Goal: Task Accomplishment & Management: Complete application form

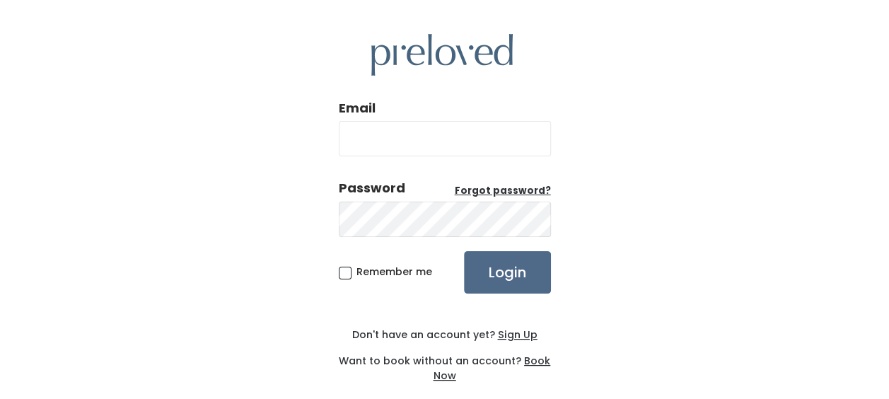
type input "m"
drag, startPoint x: 455, startPoint y: 139, endPoint x: 305, endPoint y: 139, distance: 149.9
click at [305, 139] on div "Email amand Password Forgot password? Remember me Login Don't have an account y…" at bounding box center [444, 208] width 889 height 417
type input "[EMAIL_ADDRESS][DOMAIN_NAME]"
click at [356, 274] on span "Remember me" at bounding box center [394, 271] width 76 height 14
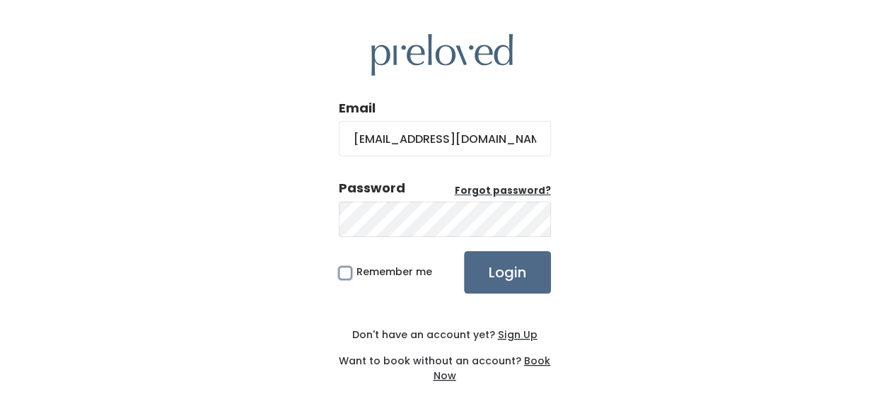
click at [356, 274] on input "Remember me" at bounding box center [360, 268] width 9 height 9
checkbox input "true"
click at [509, 281] on input "Login" at bounding box center [507, 272] width 87 height 42
click at [356, 273] on span "Remember me" at bounding box center [394, 271] width 76 height 14
click at [356, 273] on input "Remember me" at bounding box center [360, 268] width 9 height 9
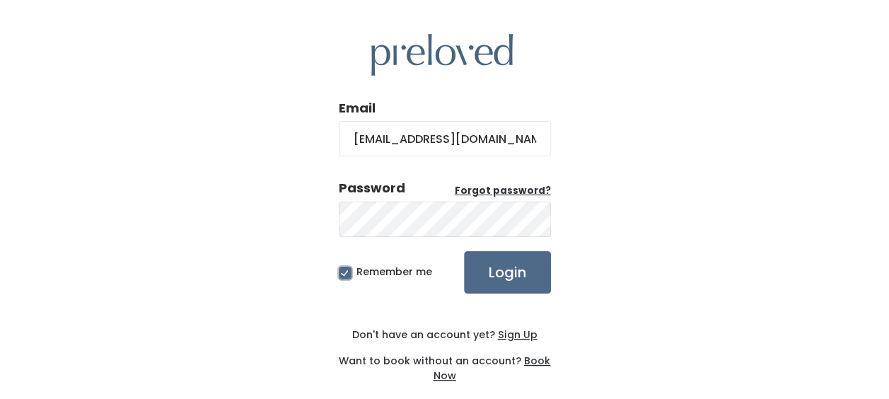
checkbox input "false"
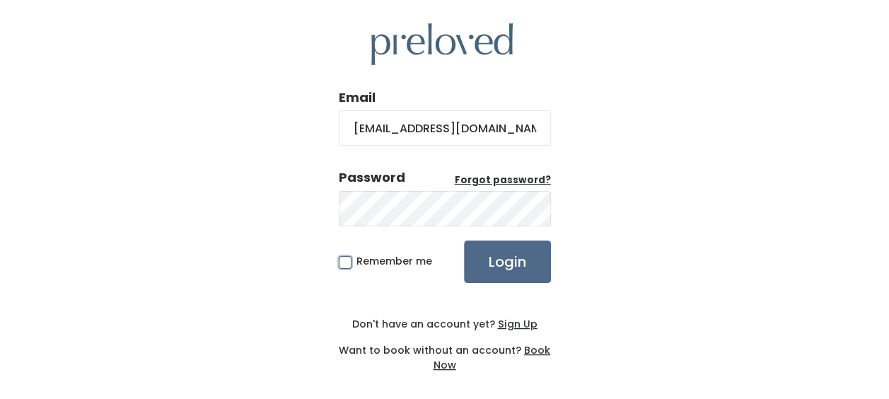
scroll to position [17, 0]
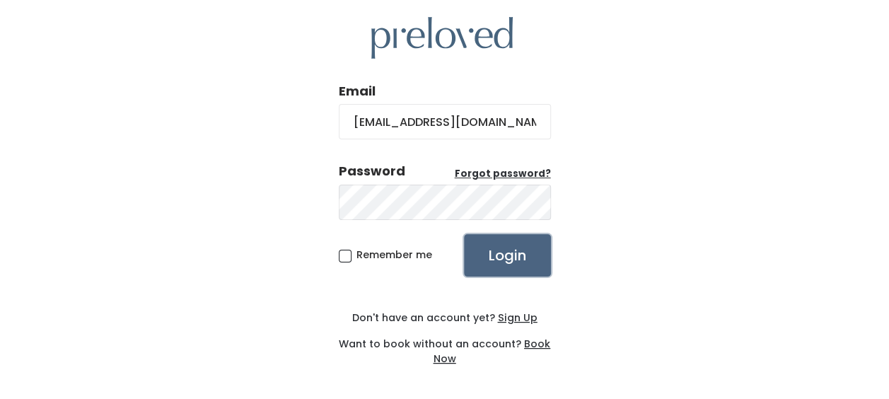
click at [500, 253] on input "Login" at bounding box center [507, 255] width 87 height 42
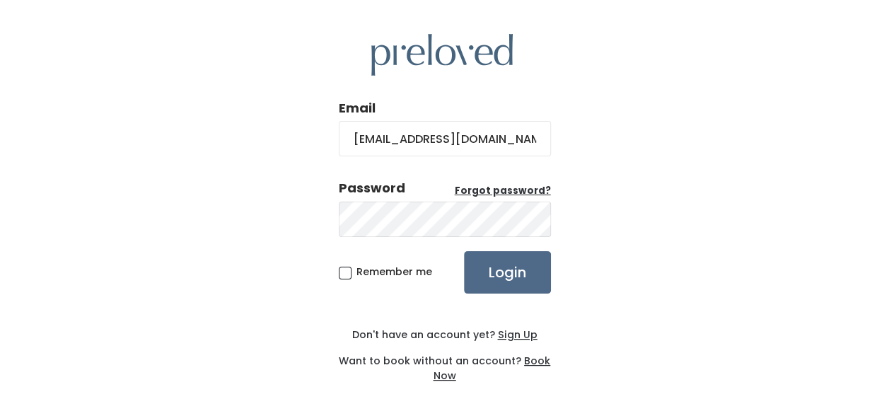
scroll to position [17, 0]
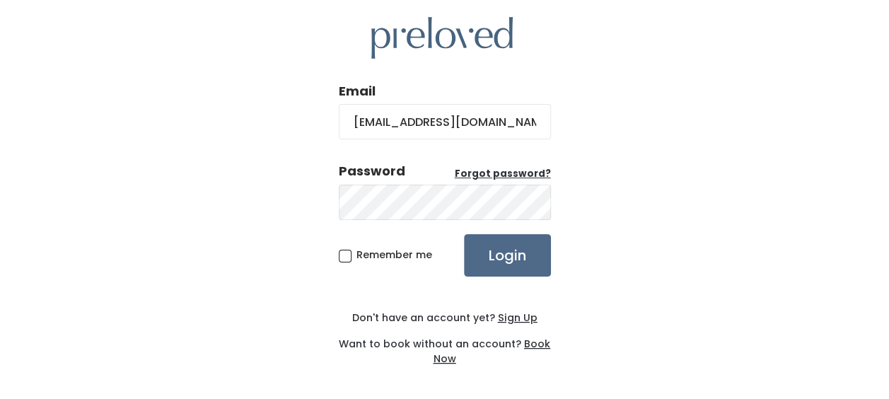
click at [513, 320] on u "Sign Up" at bounding box center [518, 317] width 40 height 14
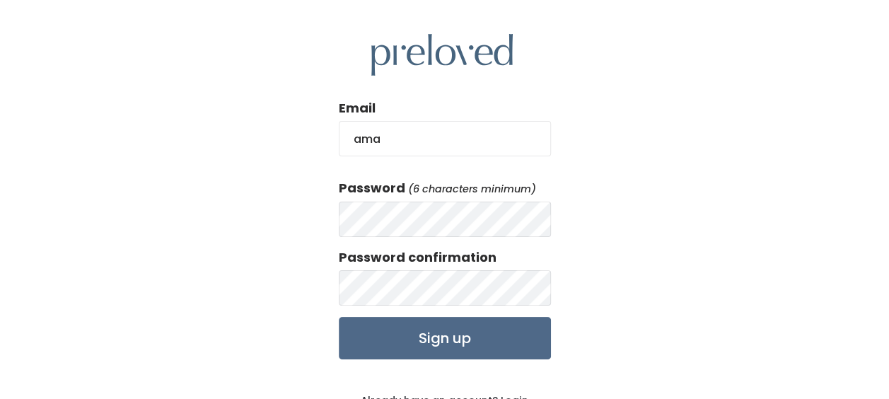
type input "[EMAIL_ADDRESS][DOMAIN_NAME]"
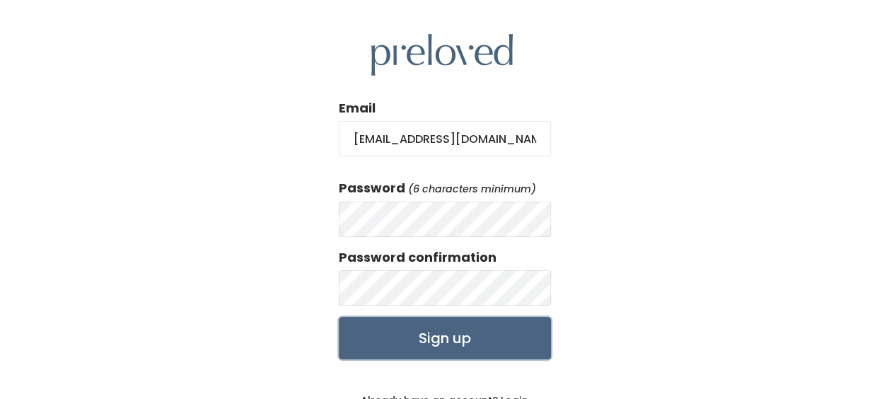
click at [477, 334] on input "Sign up" at bounding box center [445, 338] width 212 height 42
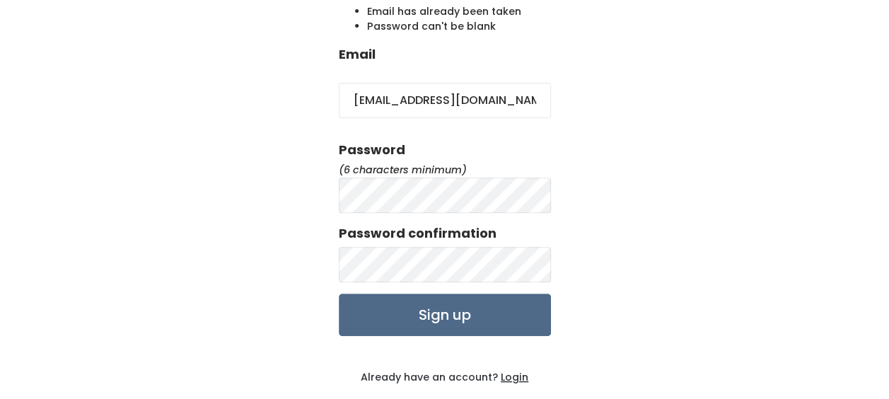
scroll to position [184, 0]
